Goal: Information Seeking & Learning: Learn about a topic

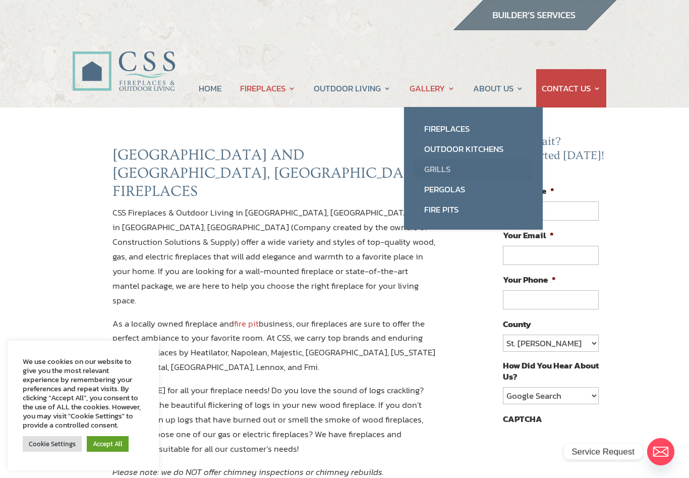
click at [453, 168] on link "Grills" at bounding box center [473, 169] width 119 height 20
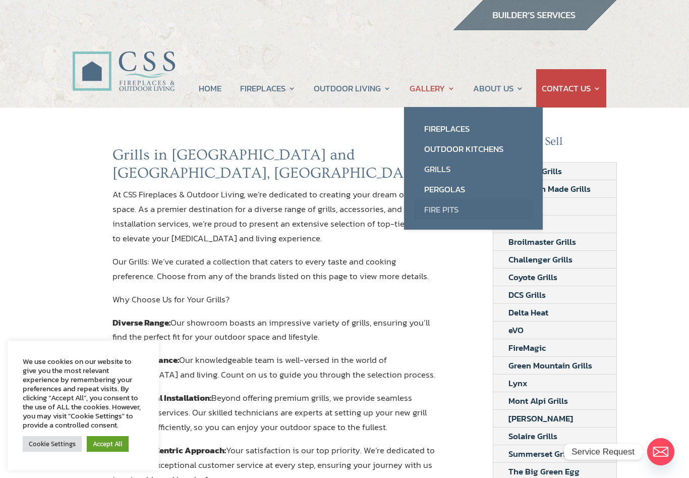
click at [456, 210] on link "Fire Pits" at bounding box center [473, 209] width 119 height 20
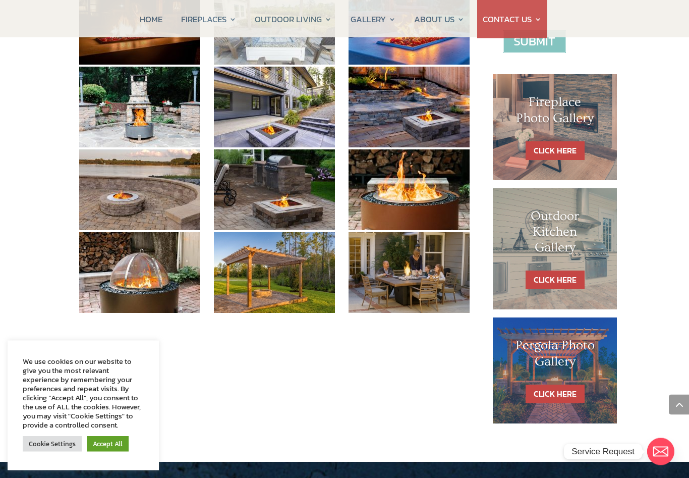
scroll to position [456, 0]
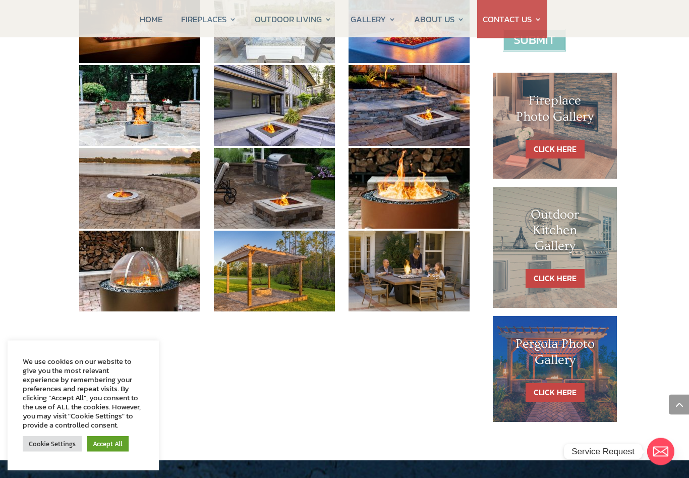
click at [126, 452] on link "Accept All" at bounding box center [108, 444] width 42 height 16
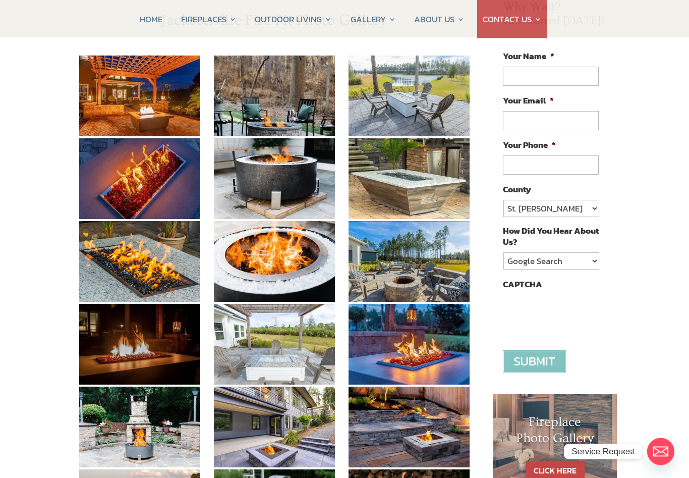
scroll to position [0, 0]
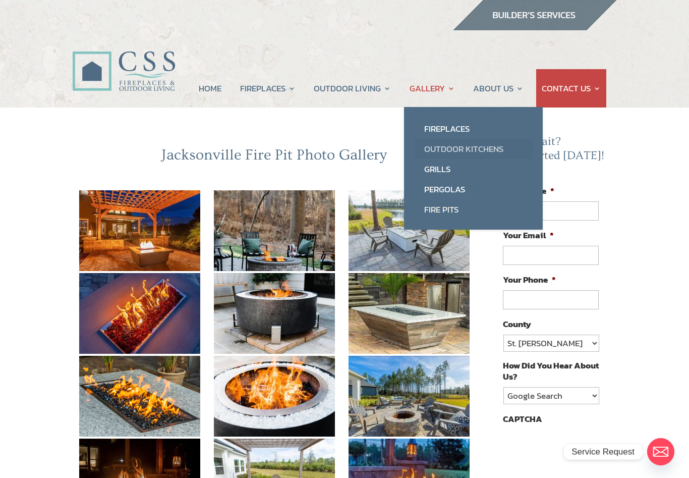
click at [510, 144] on link "Outdoor Kitchens" at bounding box center [473, 149] width 119 height 20
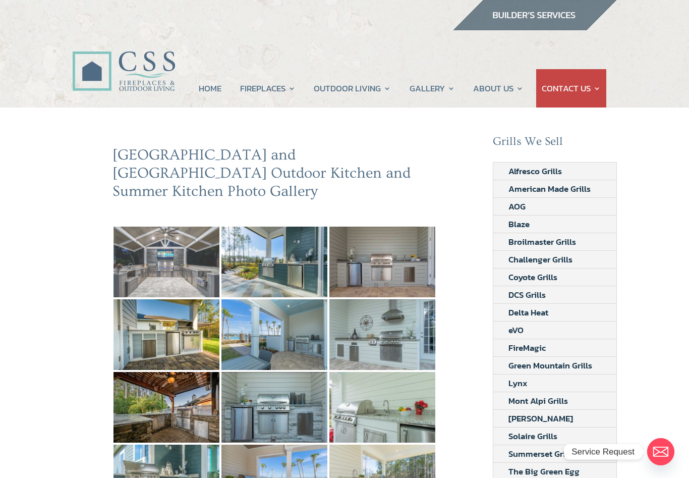
click at [183, 253] on img at bounding box center [167, 262] width 106 height 71
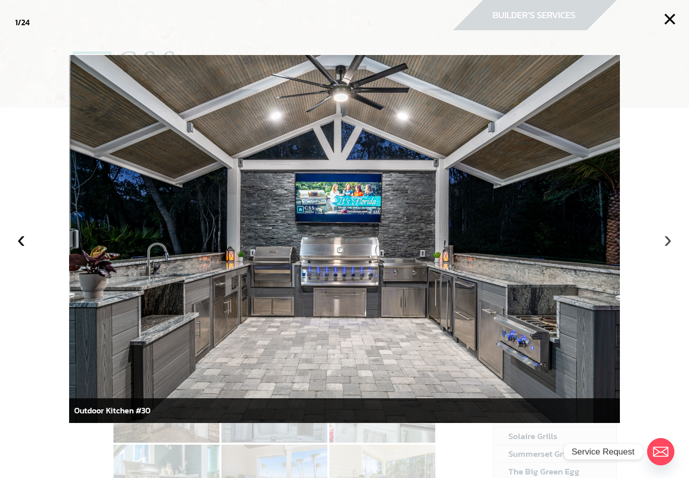
click at [668, 249] on button "›" at bounding box center [668, 239] width 22 height 22
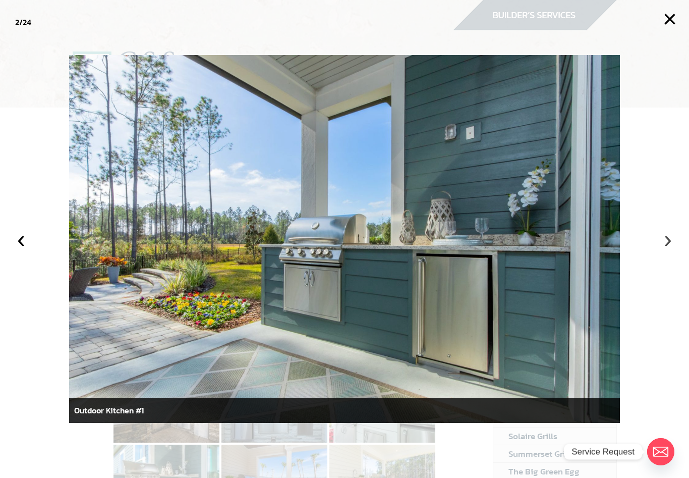
click at [659, 246] on button "›" at bounding box center [668, 239] width 22 height 22
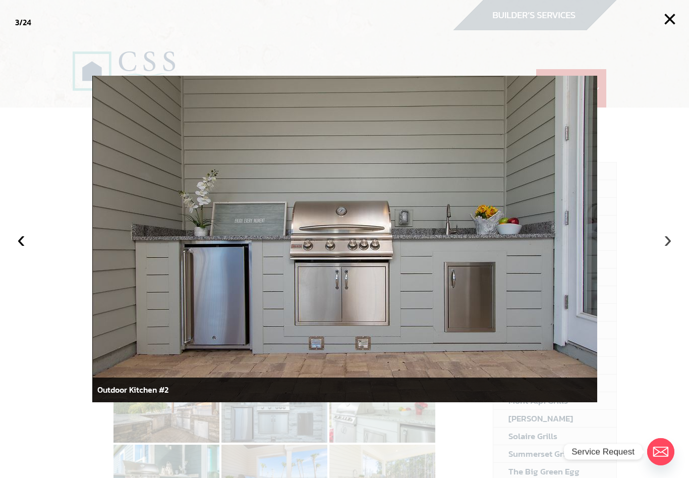
click at [658, 244] on button "›" at bounding box center [668, 239] width 22 height 22
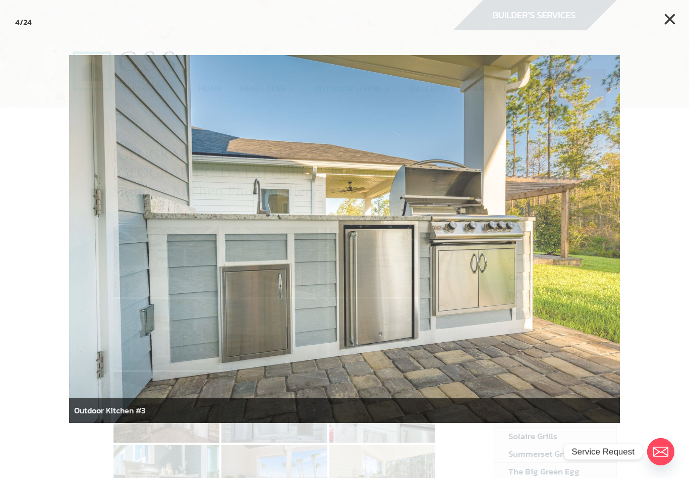
click at [656, 244] on div at bounding box center [344, 239] width 689 height 478
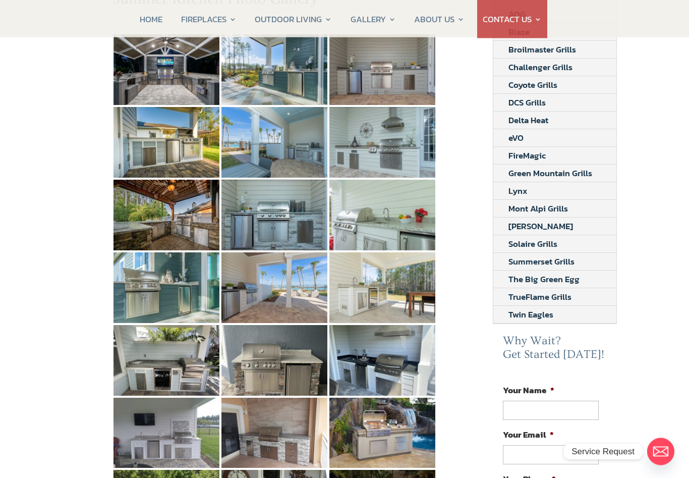
scroll to position [192, 0]
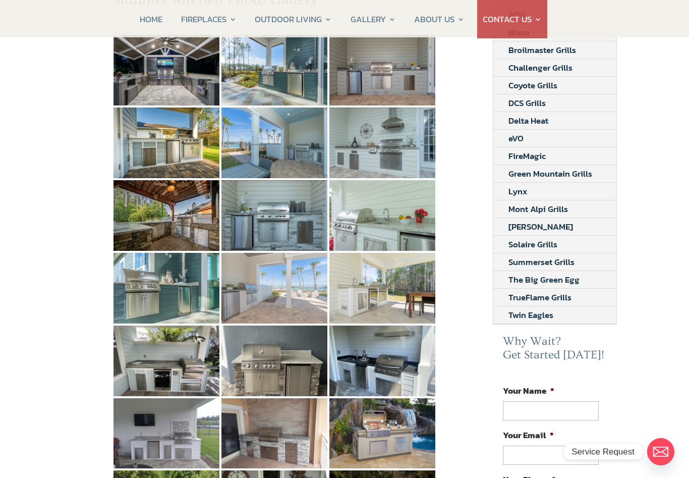
click at [294, 267] on img at bounding box center [274, 288] width 106 height 71
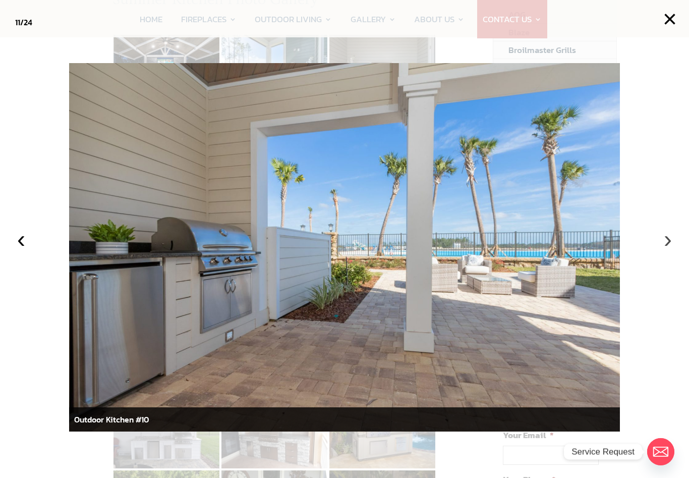
click at [662, 250] on button "›" at bounding box center [668, 239] width 22 height 22
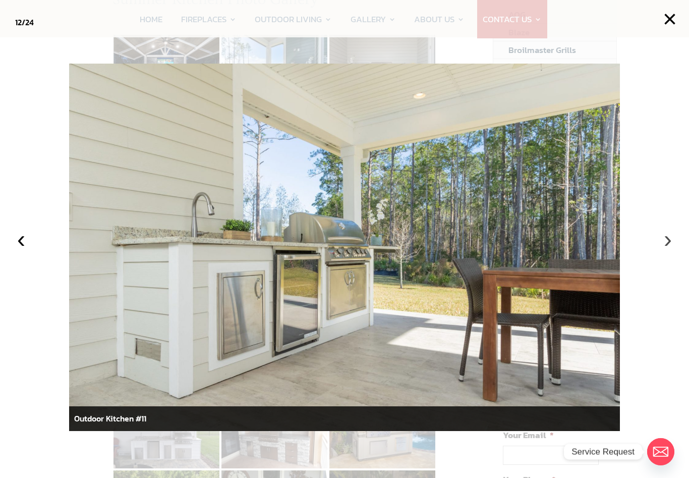
click at [663, 250] on button "›" at bounding box center [668, 239] width 22 height 22
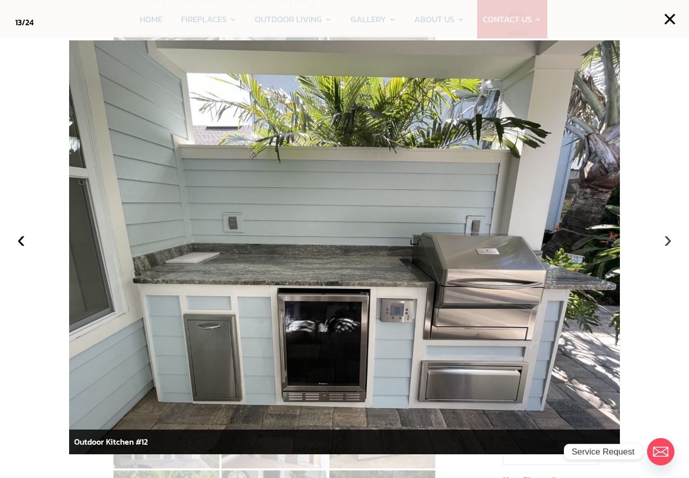
click at [662, 250] on button "›" at bounding box center [668, 239] width 22 height 22
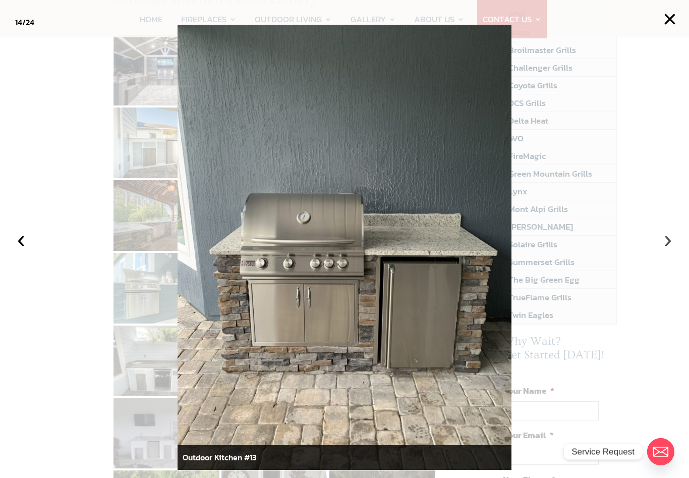
click at [663, 250] on button "›" at bounding box center [668, 239] width 22 height 22
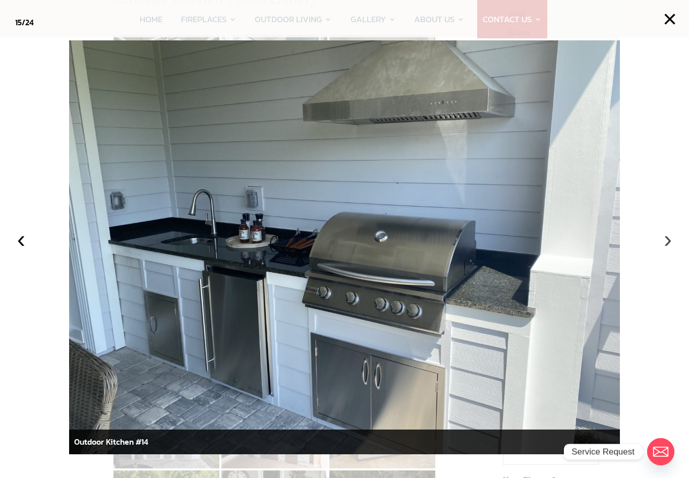
click at [668, 250] on button "›" at bounding box center [668, 239] width 22 height 22
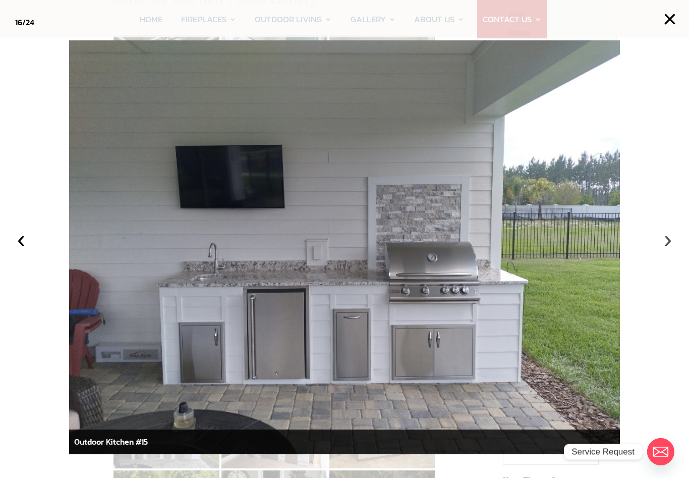
click at [663, 250] on button "›" at bounding box center [668, 239] width 22 height 22
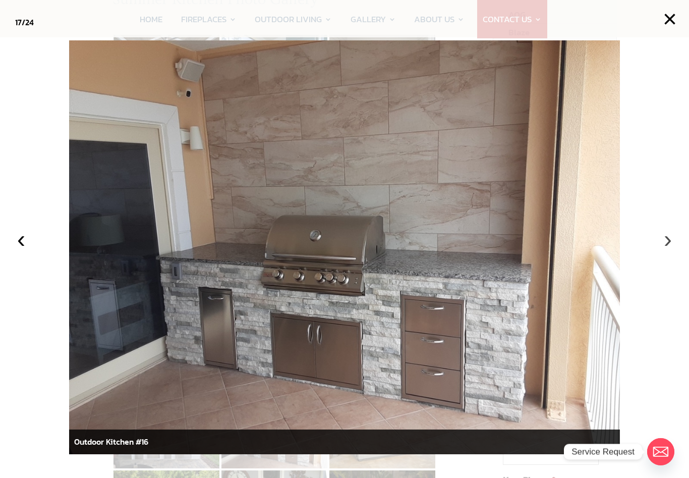
click at [661, 250] on button "›" at bounding box center [668, 239] width 22 height 22
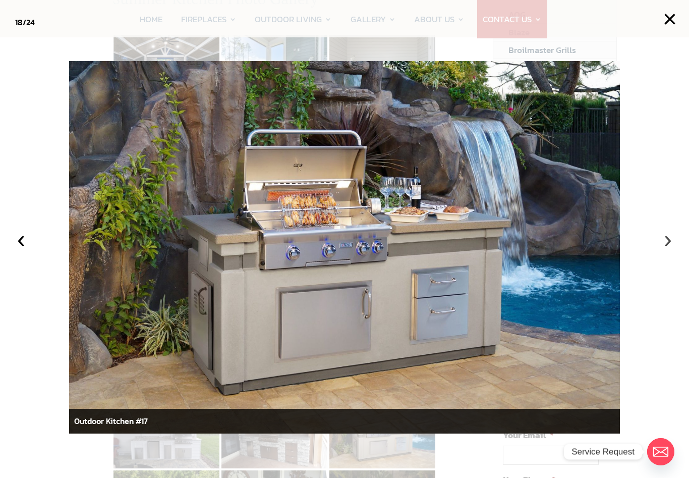
click at [663, 250] on button "›" at bounding box center [668, 239] width 22 height 22
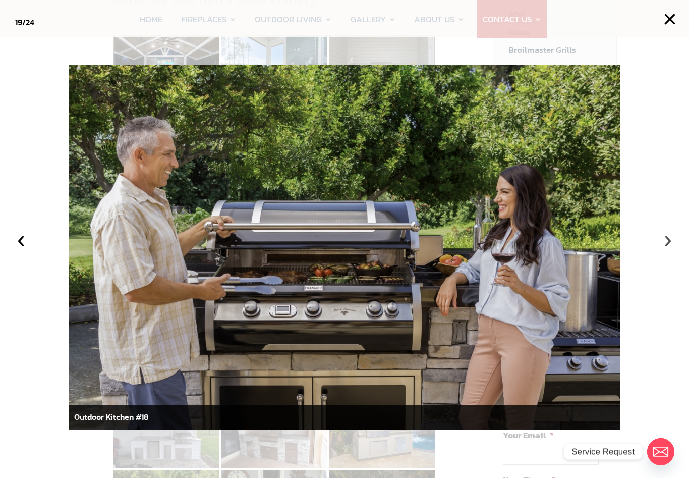
click at [665, 250] on button "›" at bounding box center [668, 239] width 22 height 22
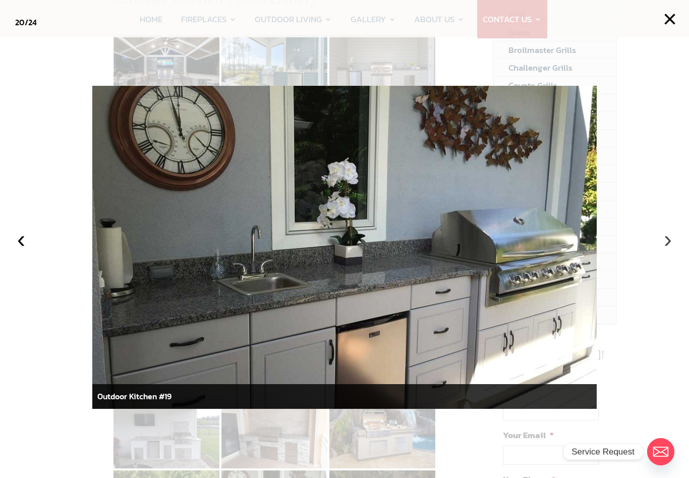
click at [662, 250] on button "›" at bounding box center [668, 239] width 22 height 22
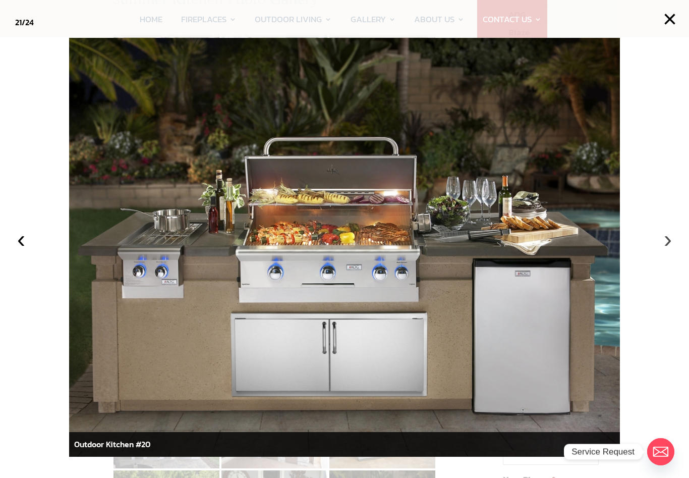
click at [662, 250] on button "›" at bounding box center [668, 239] width 22 height 22
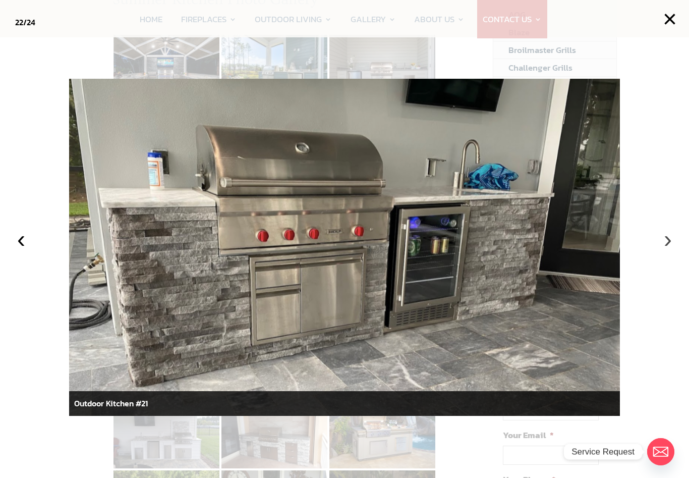
click at [663, 250] on button "›" at bounding box center [668, 239] width 22 height 22
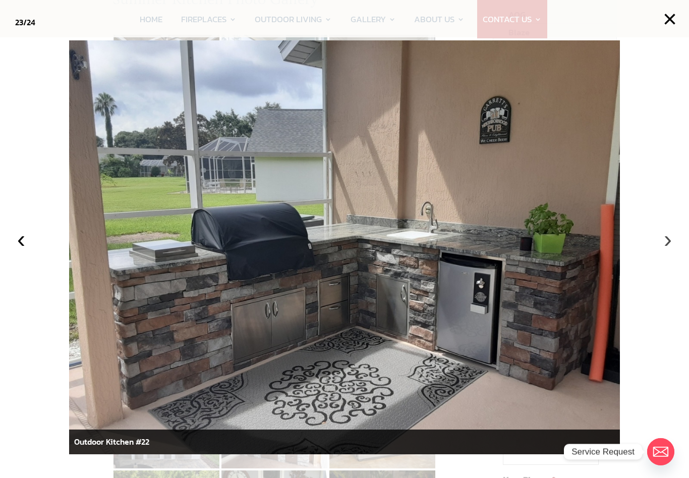
click at [665, 250] on button "›" at bounding box center [668, 239] width 22 height 22
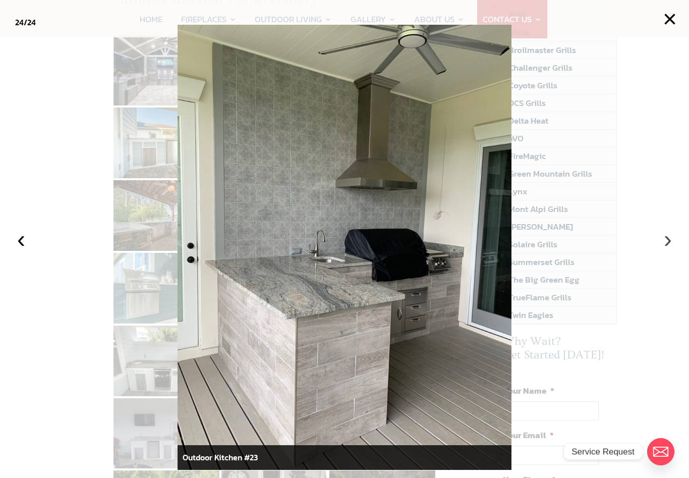
click at [663, 250] on button "›" at bounding box center [668, 239] width 22 height 22
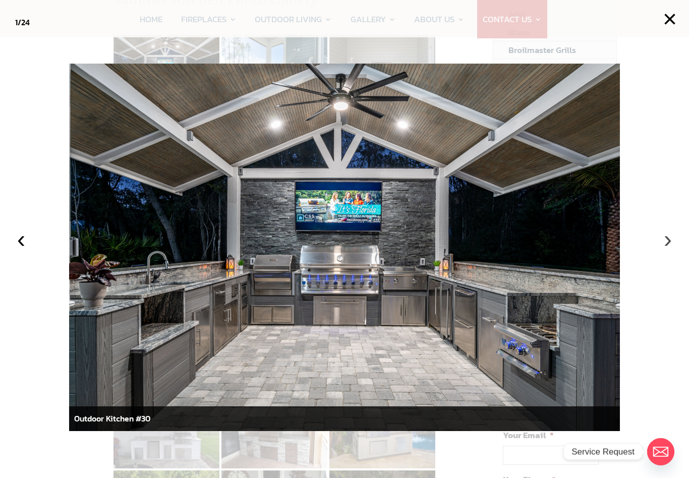
click at [664, 250] on button "›" at bounding box center [668, 239] width 22 height 22
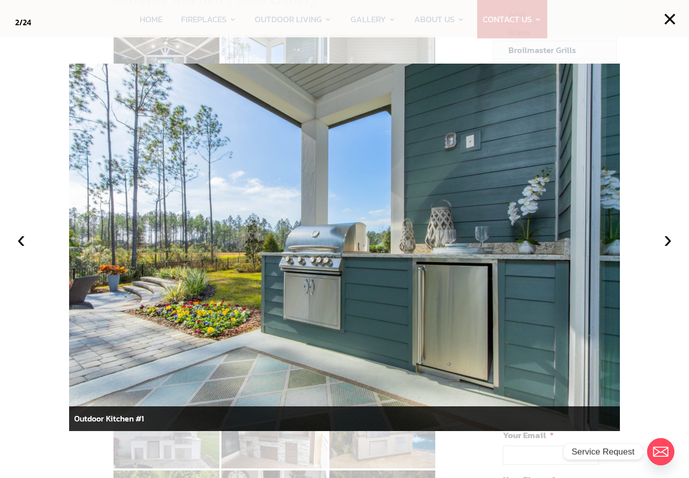
click at [461, 57] on div at bounding box center [344, 239] width 689 height 478
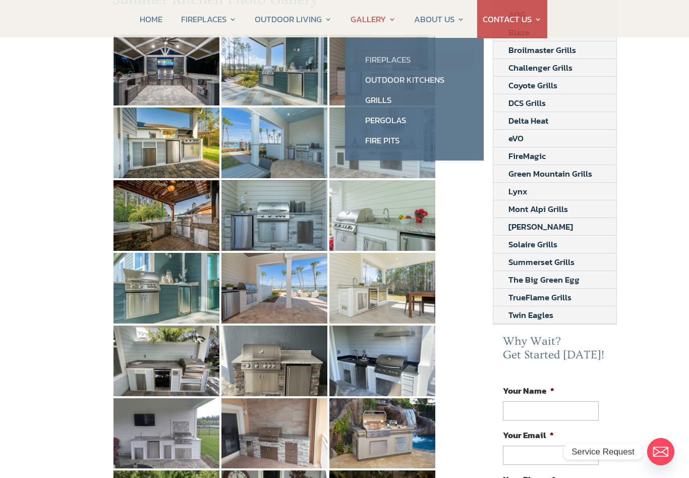
click at [416, 60] on link "Fireplaces" at bounding box center [414, 59] width 119 height 20
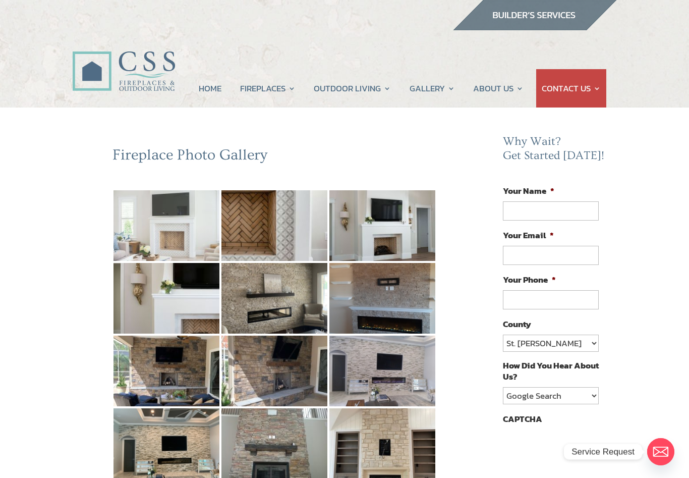
click at [185, 230] on img at bounding box center [167, 225] width 106 height 71
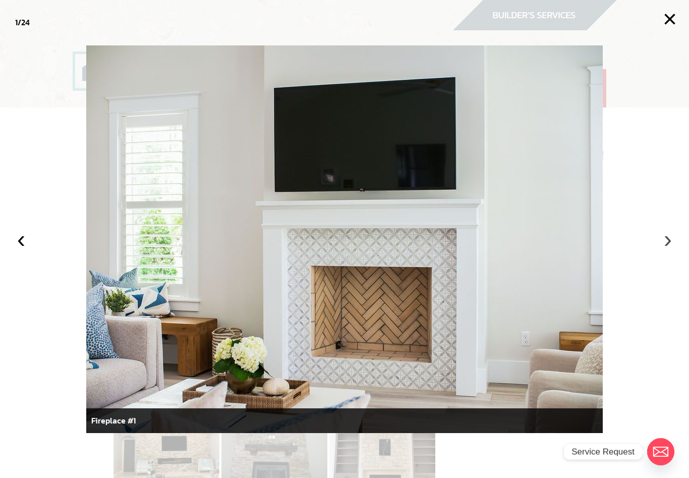
click at [669, 244] on button "›" at bounding box center [668, 239] width 22 height 22
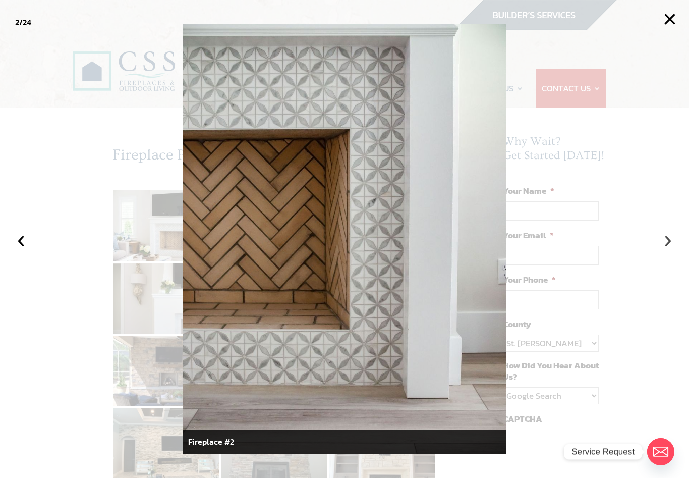
click at [662, 243] on button "›" at bounding box center [668, 239] width 22 height 22
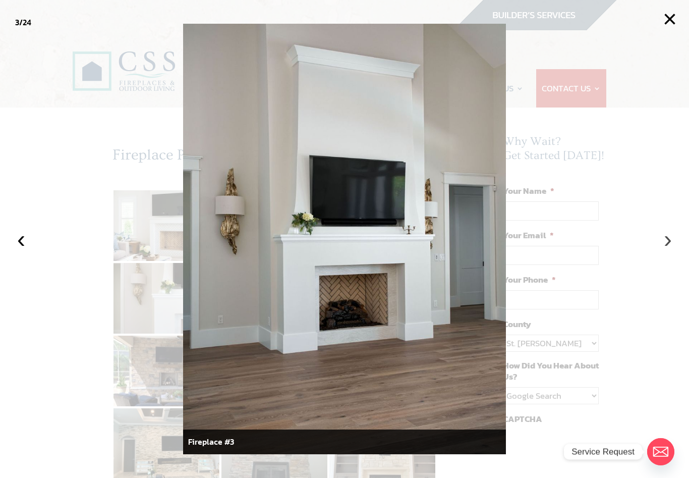
click at [663, 246] on button "›" at bounding box center [668, 239] width 22 height 22
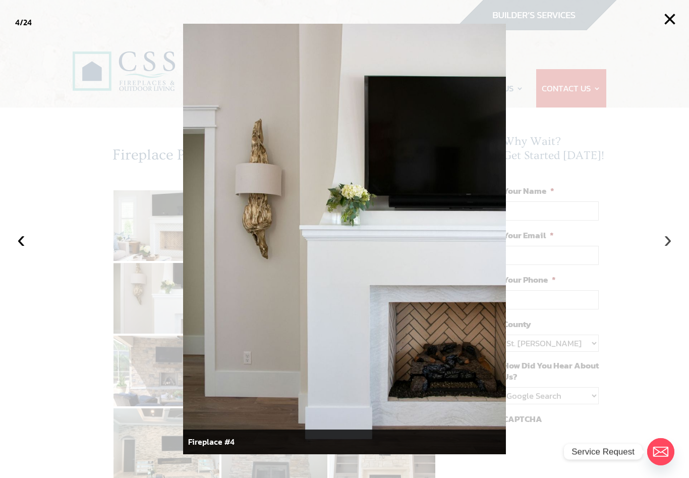
click at [663, 245] on button "›" at bounding box center [668, 239] width 22 height 22
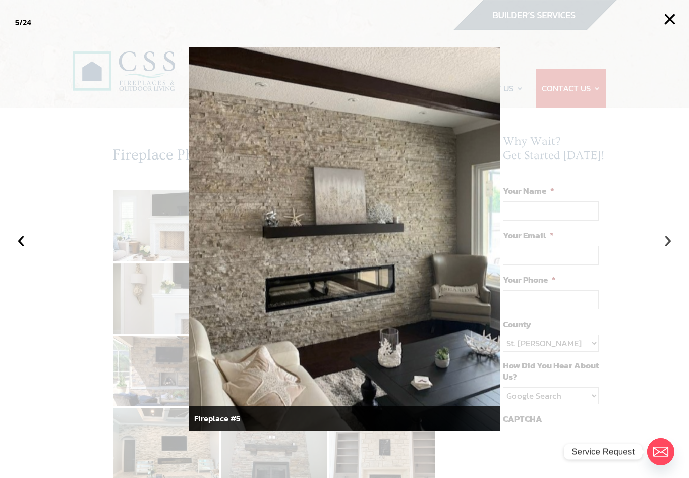
click at [667, 244] on button "›" at bounding box center [668, 239] width 22 height 22
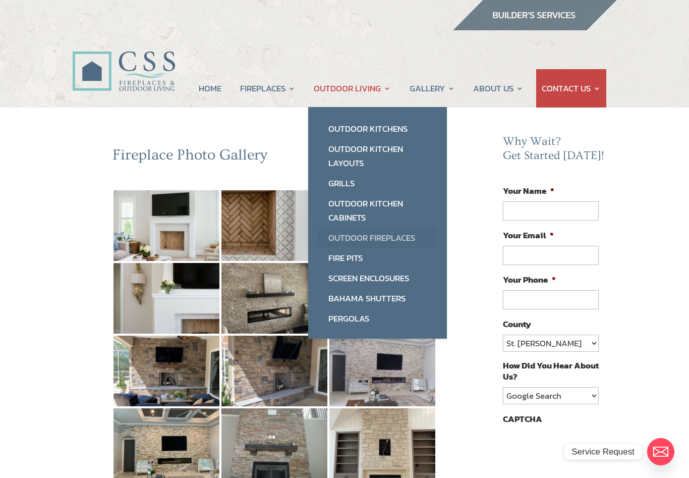
click at [402, 230] on link "Outdoor Fireplaces" at bounding box center [377, 238] width 119 height 20
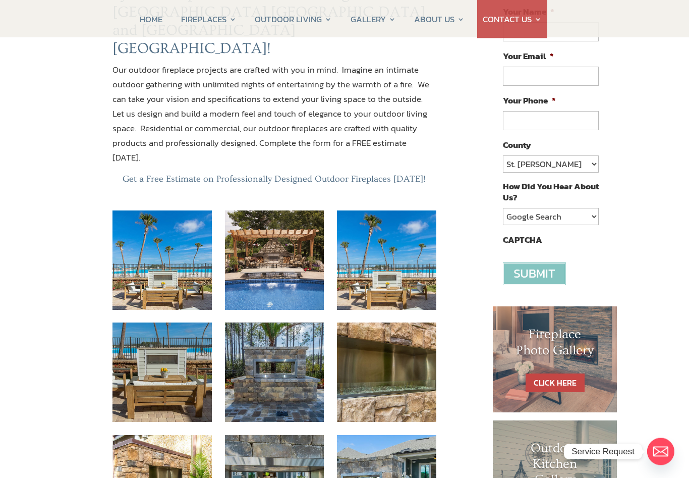
scroll to position [179, 0]
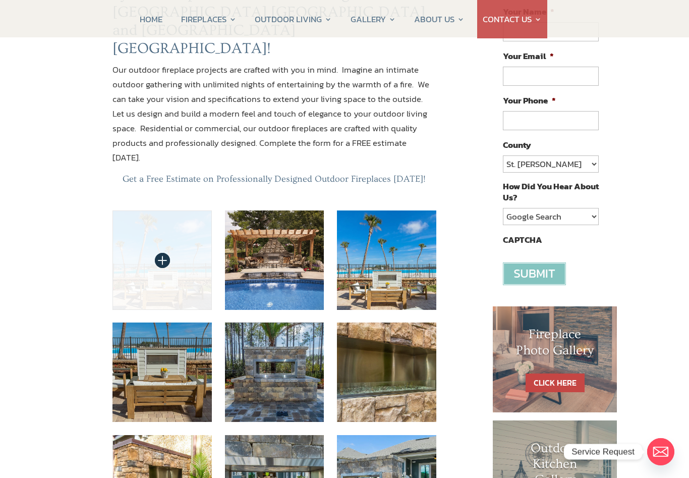
click at [184, 212] on img at bounding box center [162, 259] width 99 height 99
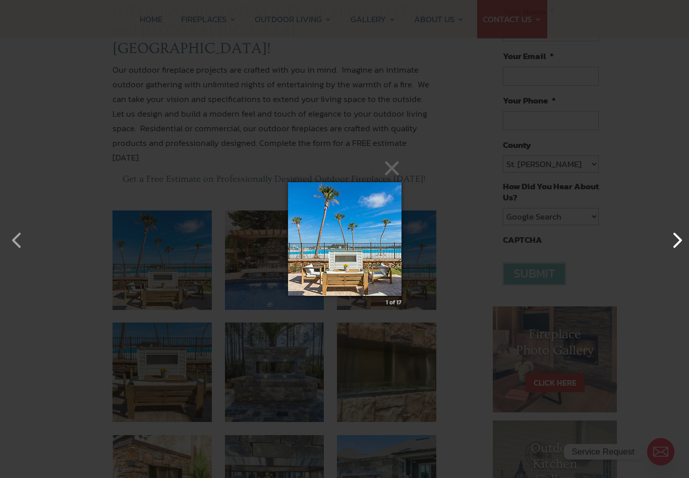
click at [671, 247] on button "button" at bounding box center [672, 235] width 24 height 24
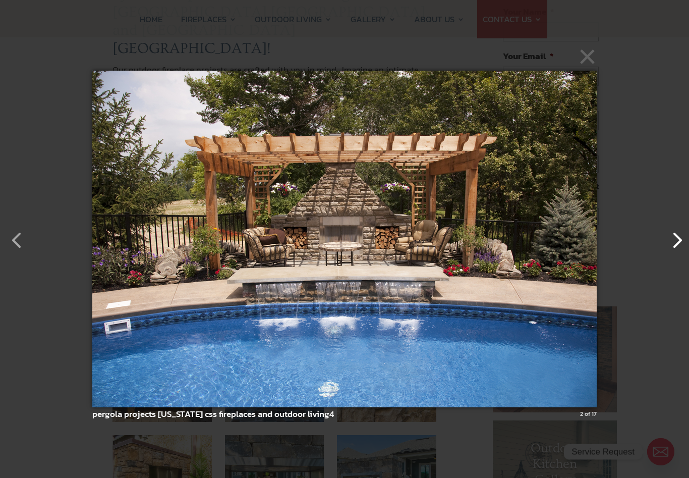
click at [674, 247] on button "button" at bounding box center [672, 235] width 24 height 24
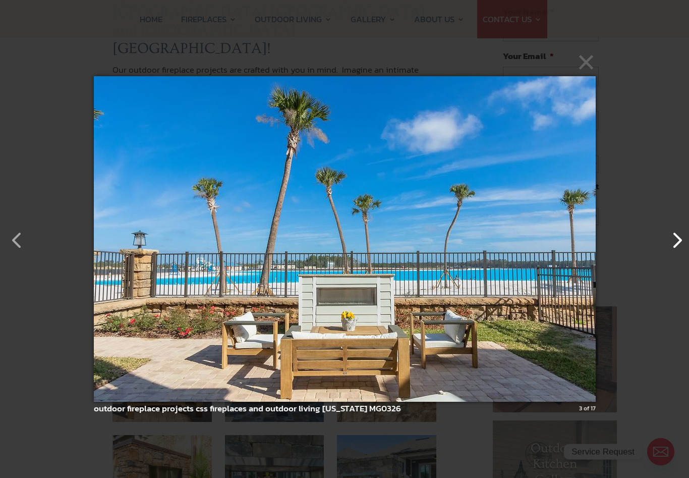
click at [675, 247] on button "button" at bounding box center [672, 235] width 24 height 24
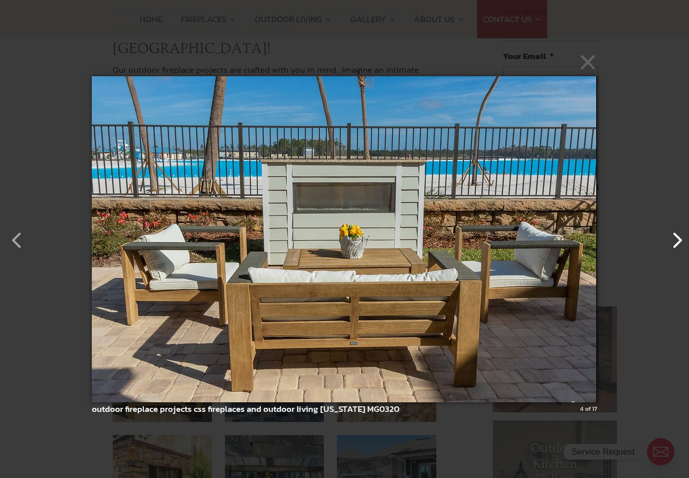
click at [669, 247] on button "button" at bounding box center [672, 235] width 24 height 24
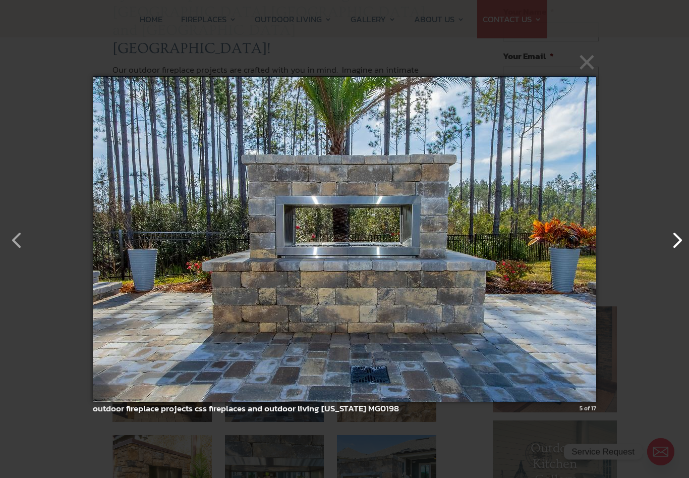
click at [669, 247] on button "button" at bounding box center [672, 235] width 24 height 24
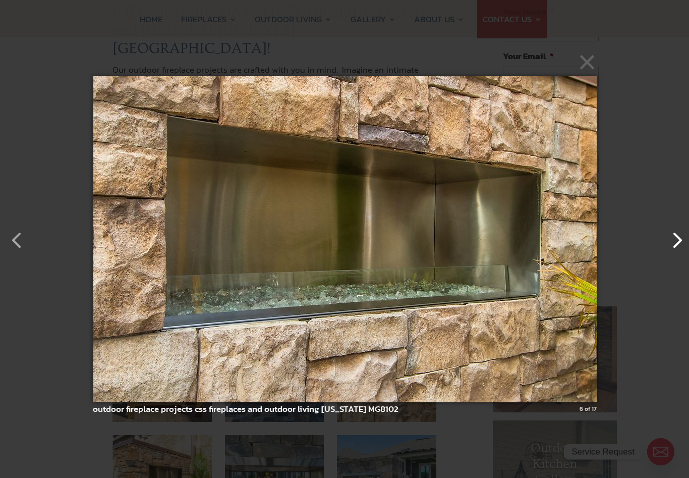
click at [672, 247] on button "button" at bounding box center [672, 235] width 24 height 24
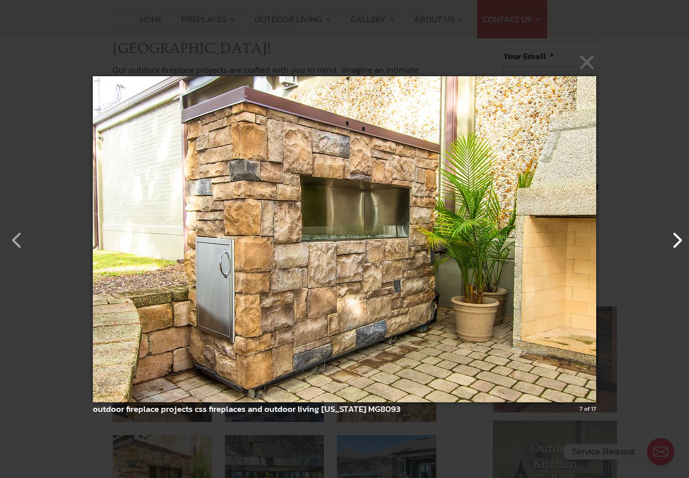
click at [673, 247] on button "button" at bounding box center [672, 235] width 24 height 24
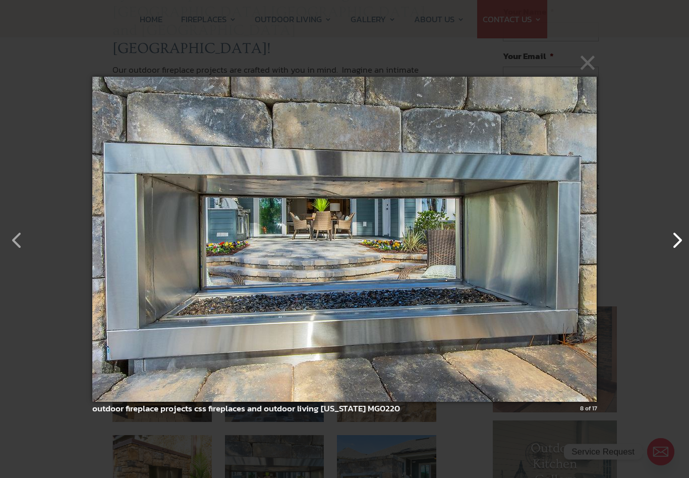
click at [672, 247] on button "button" at bounding box center [672, 235] width 24 height 24
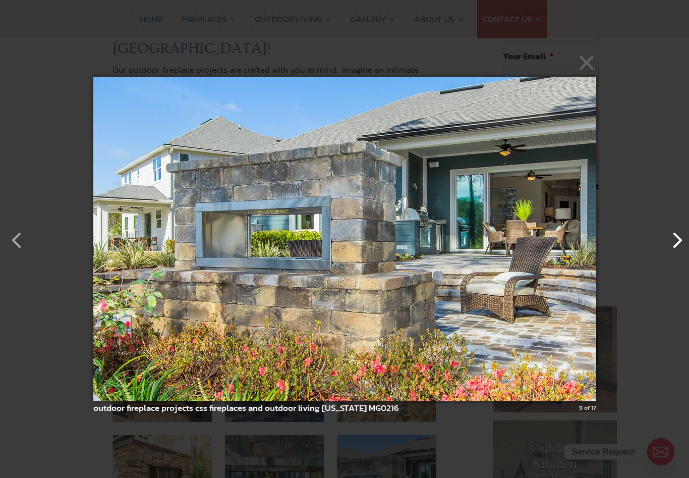
click at [673, 247] on button "button" at bounding box center [672, 235] width 24 height 24
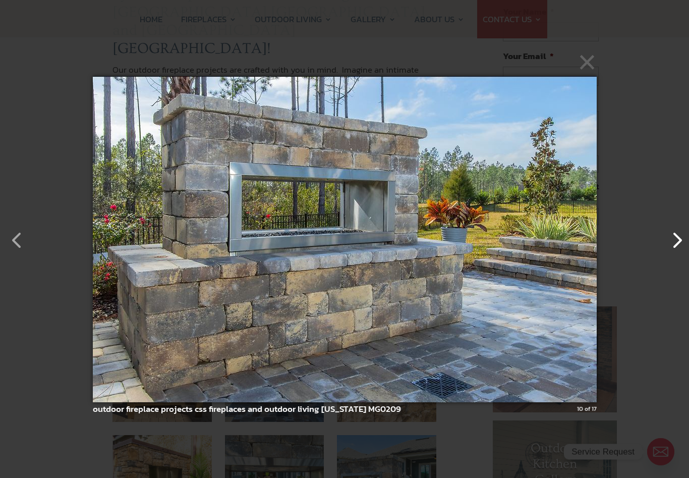
click at [673, 247] on button "button" at bounding box center [672, 235] width 24 height 24
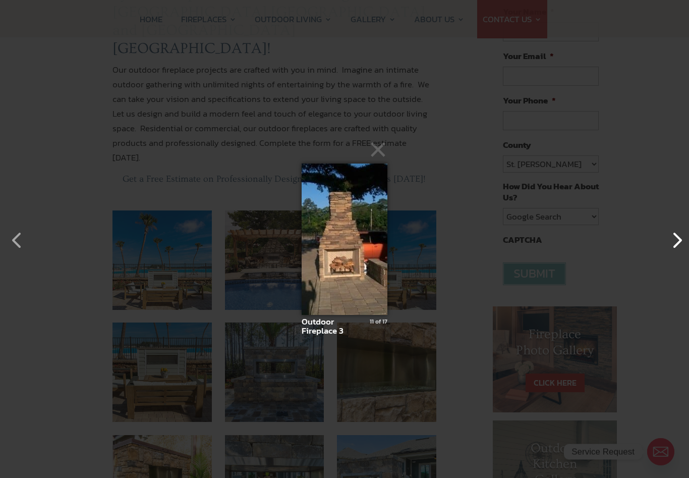
click at [671, 247] on button "button" at bounding box center [672, 235] width 24 height 24
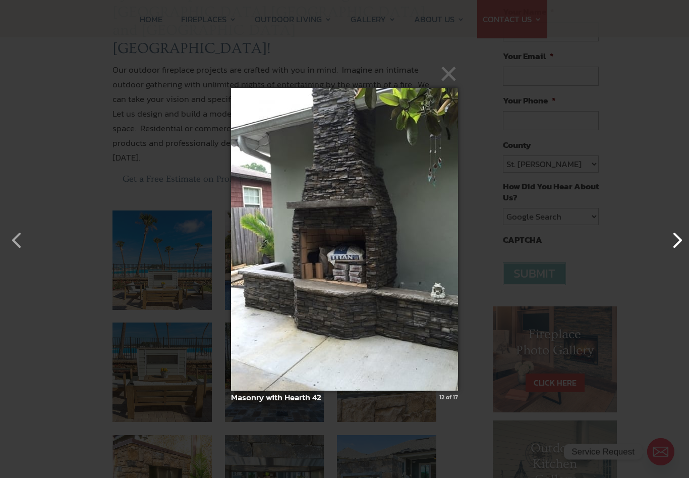
click at [669, 247] on button "button" at bounding box center [672, 235] width 24 height 24
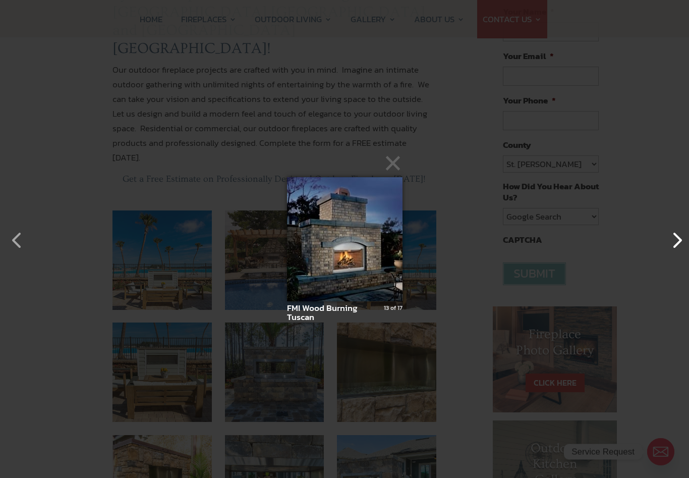
click at [670, 247] on button "button" at bounding box center [672, 235] width 24 height 24
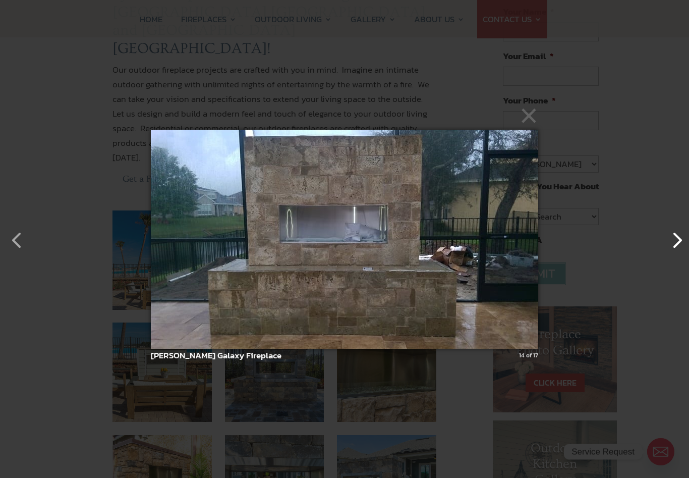
click at [669, 247] on button "button" at bounding box center [672, 235] width 24 height 24
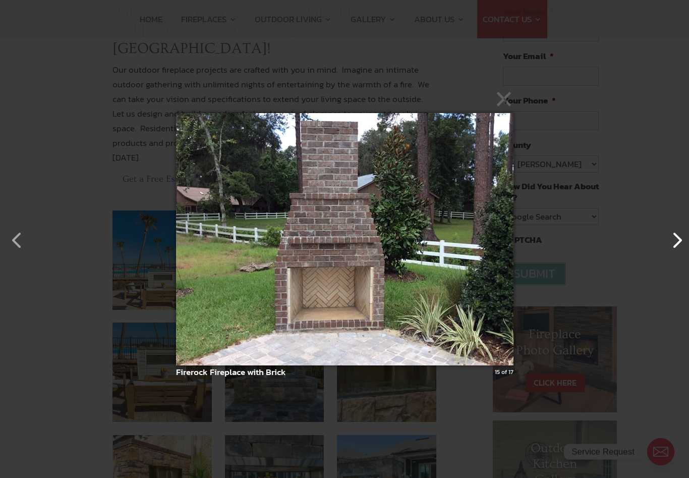
click at [673, 247] on button "button" at bounding box center [672, 235] width 24 height 24
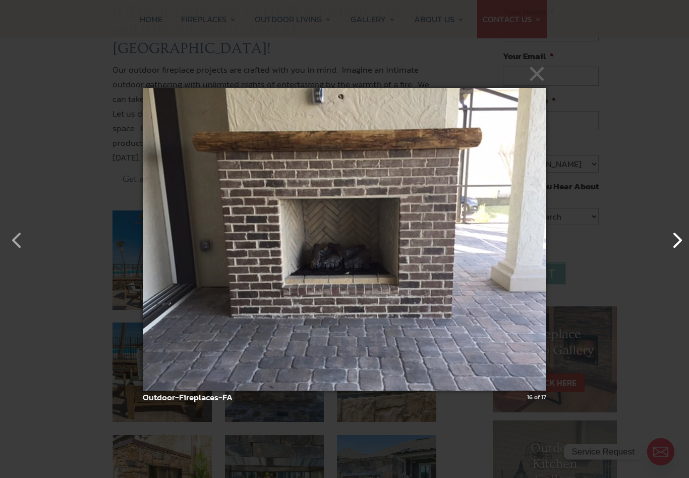
click at [674, 247] on button "button" at bounding box center [672, 235] width 24 height 24
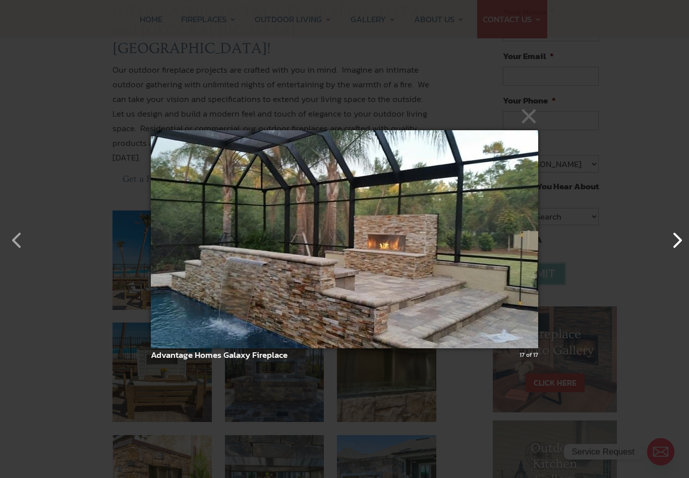
click at [675, 247] on button "button" at bounding box center [672, 235] width 24 height 24
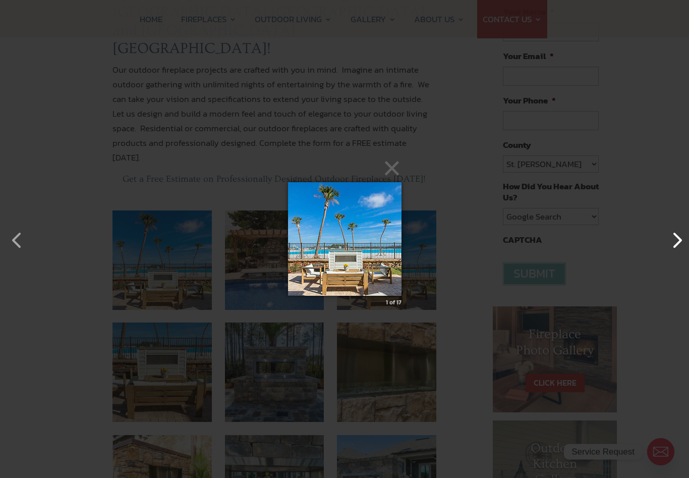
click at [672, 247] on button "button" at bounding box center [672, 235] width 24 height 24
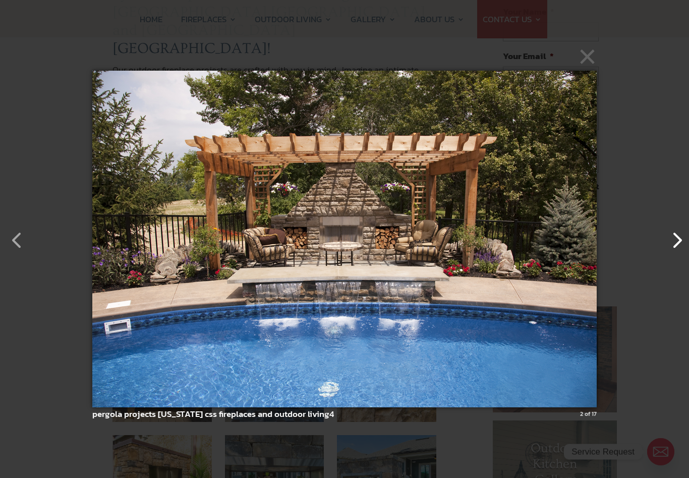
click at [673, 247] on button "button" at bounding box center [672, 235] width 24 height 24
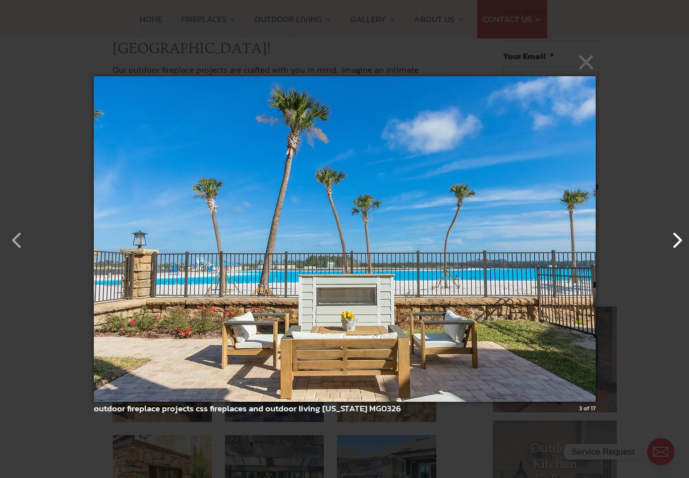
click at [676, 247] on button "button" at bounding box center [672, 235] width 24 height 24
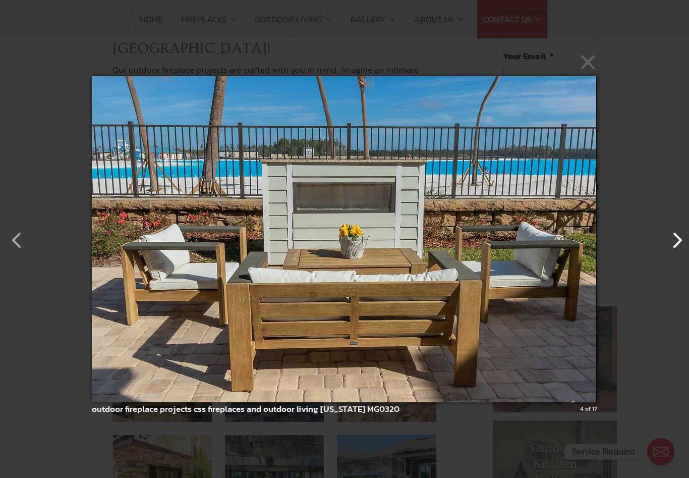
click at [675, 247] on button "button" at bounding box center [672, 235] width 24 height 24
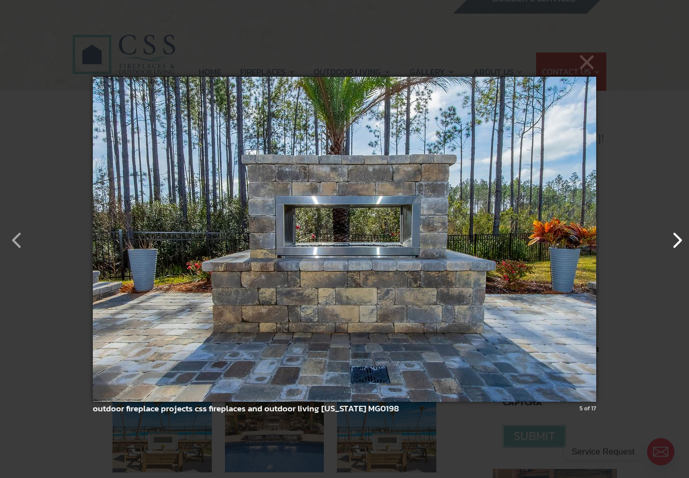
scroll to position [16, 0]
